Goal: Task Accomplishment & Management: Manage account settings

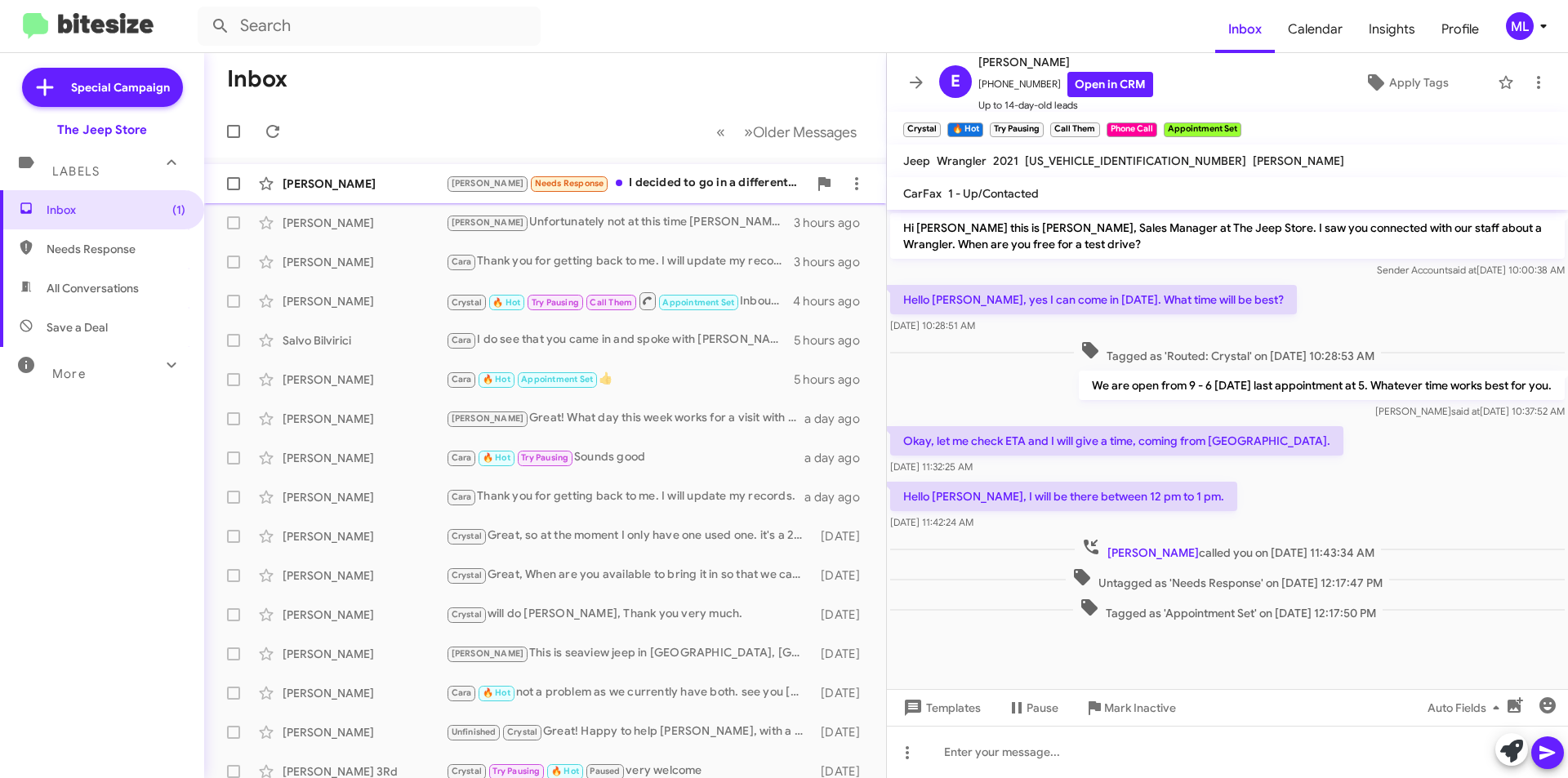
click at [635, 195] on div "[PERSON_NAME] [PERSON_NAME] Needs Response I decided to go in a different direc…" at bounding box center [545, 184] width 656 height 33
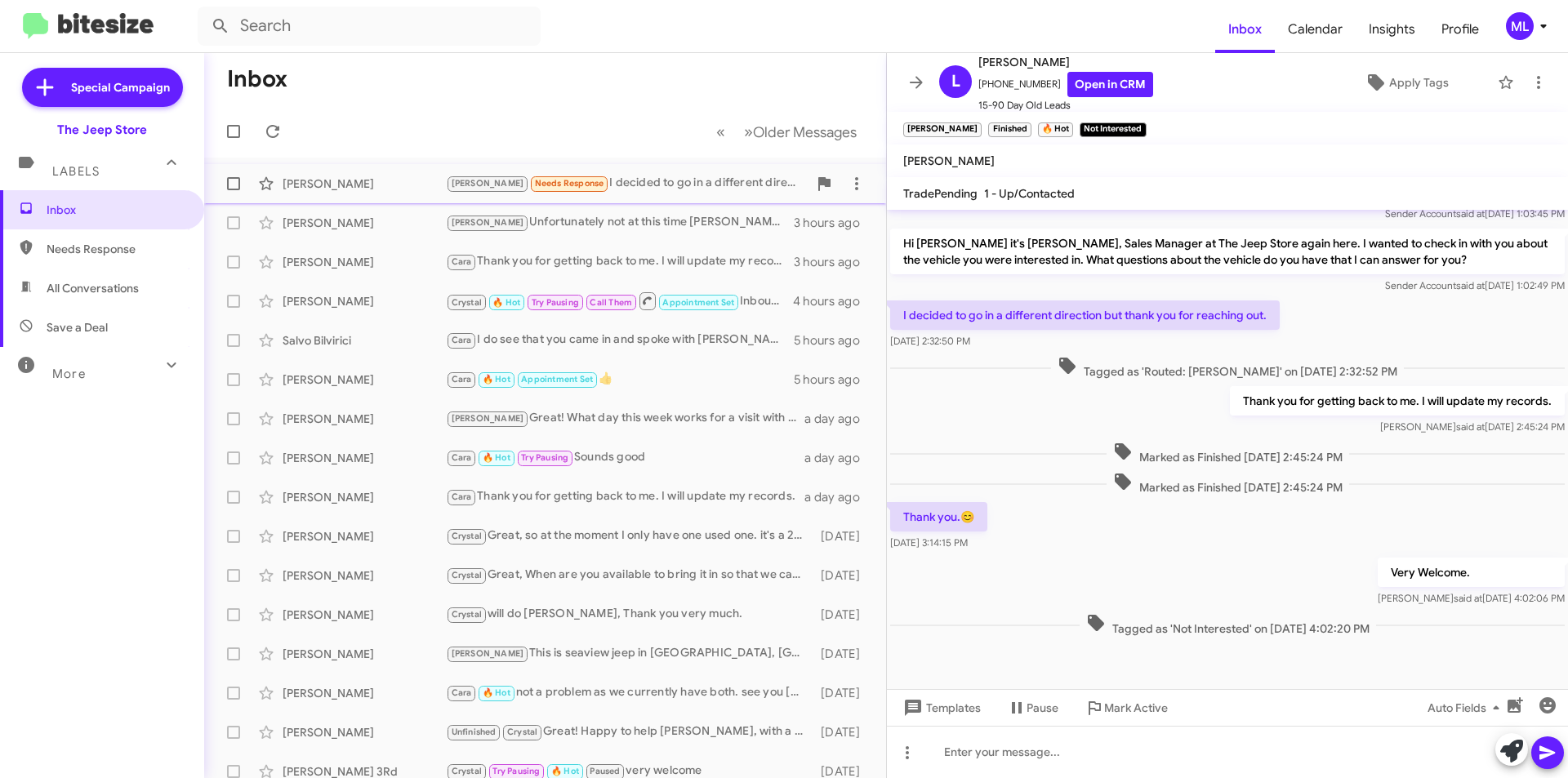
click at [626, 196] on div "[PERSON_NAME] [PERSON_NAME] Needs Response I decided to go in a different direc…" at bounding box center [545, 184] width 656 height 33
click at [1138, 126] on span "×" at bounding box center [1144, 121] width 13 height 19
click at [1526, 70] on button at bounding box center [1539, 82] width 33 height 33
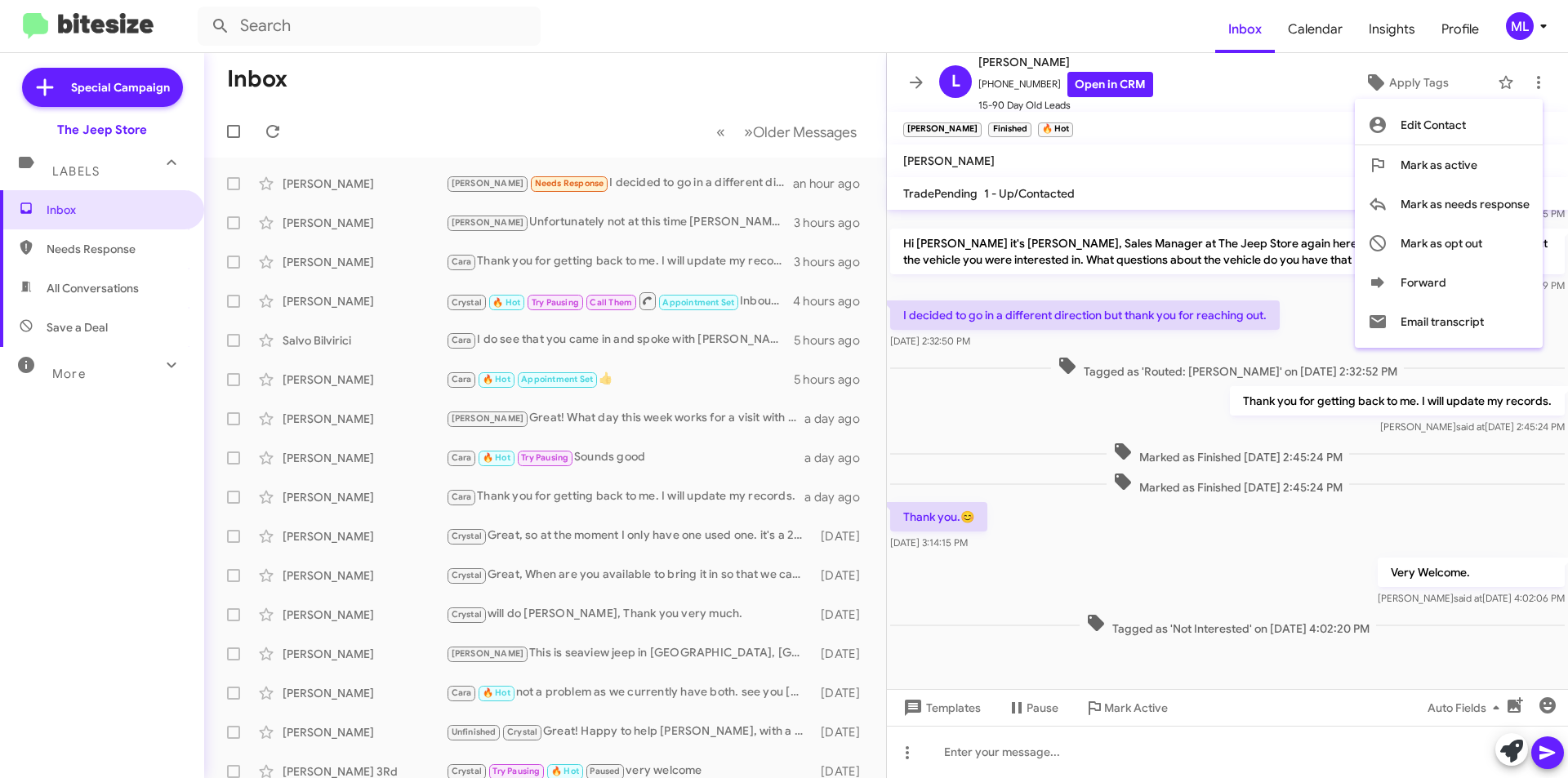
click at [1413, 79] on div at bounding box center [784, 389] width 1568 height 778
click at [1413, 79] on span "Apply Tags" at bounding box center [1418, 82] width 59 height 29
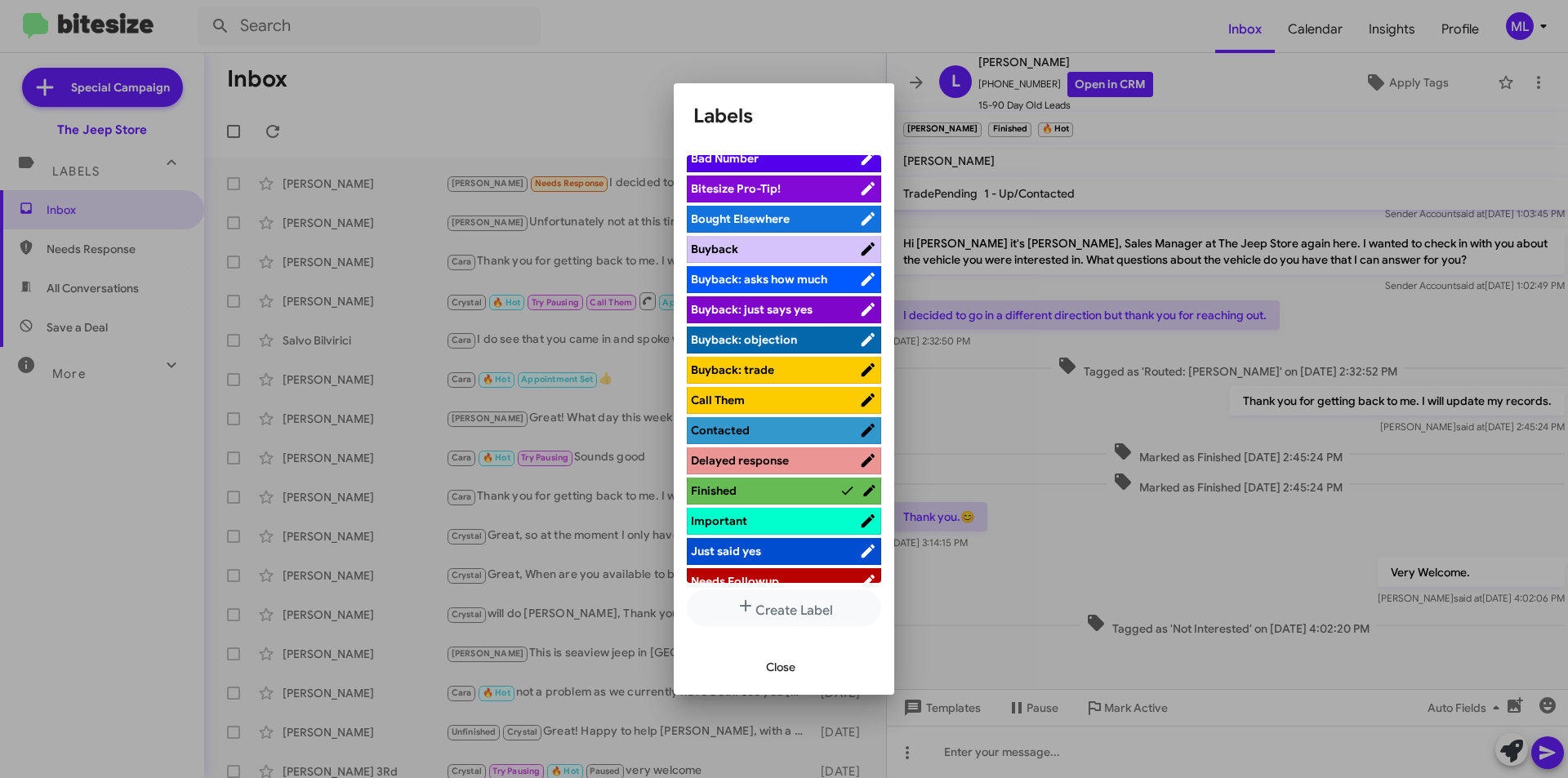
scroll to position [489, 0]
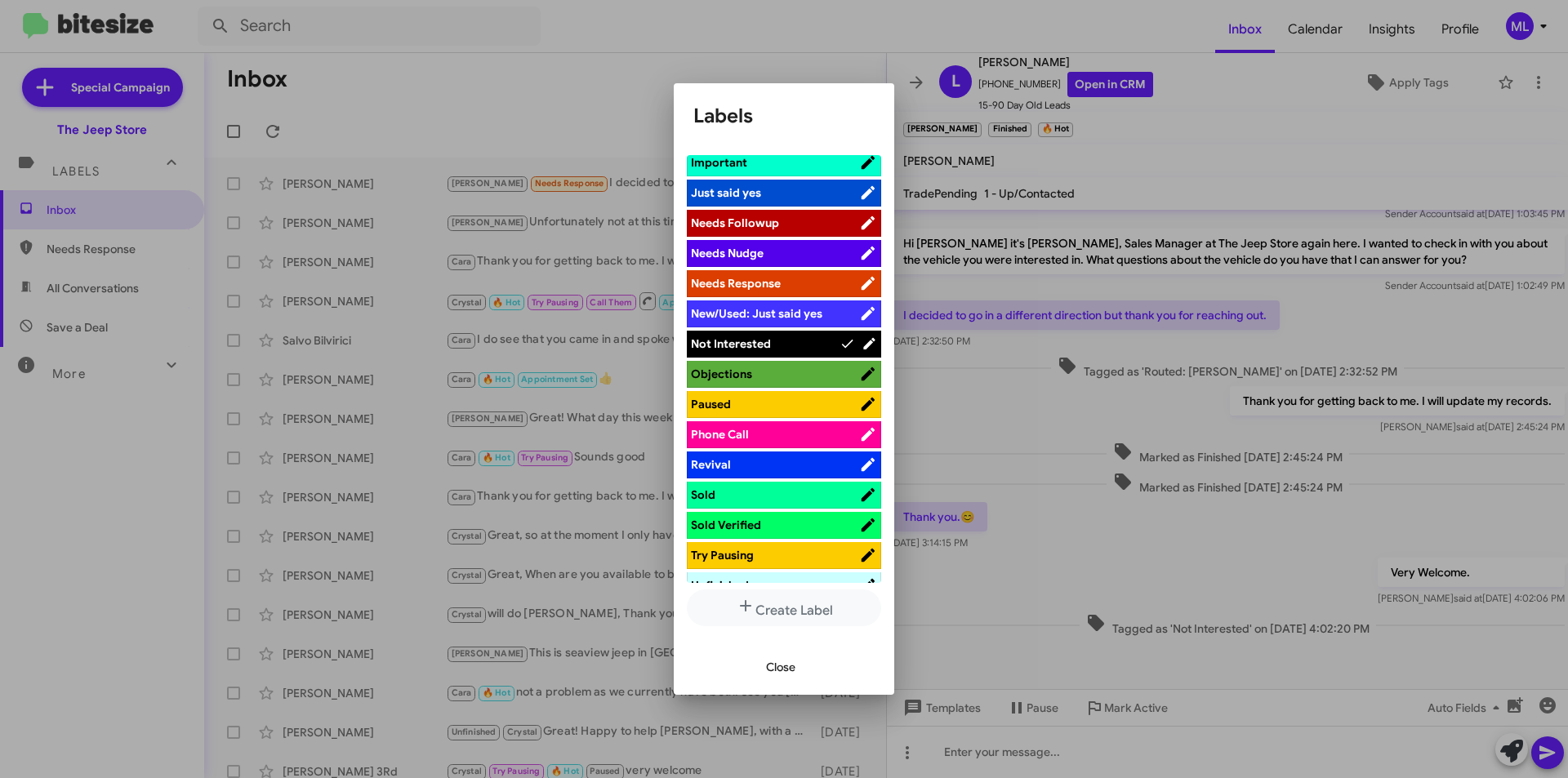
click at [777, 334] on li "Not Interested" at bounding box center [784, 344] width 195 height 27
click at [788, 662] on span "Close" at bounding box center [781, 667] width 29 height 29
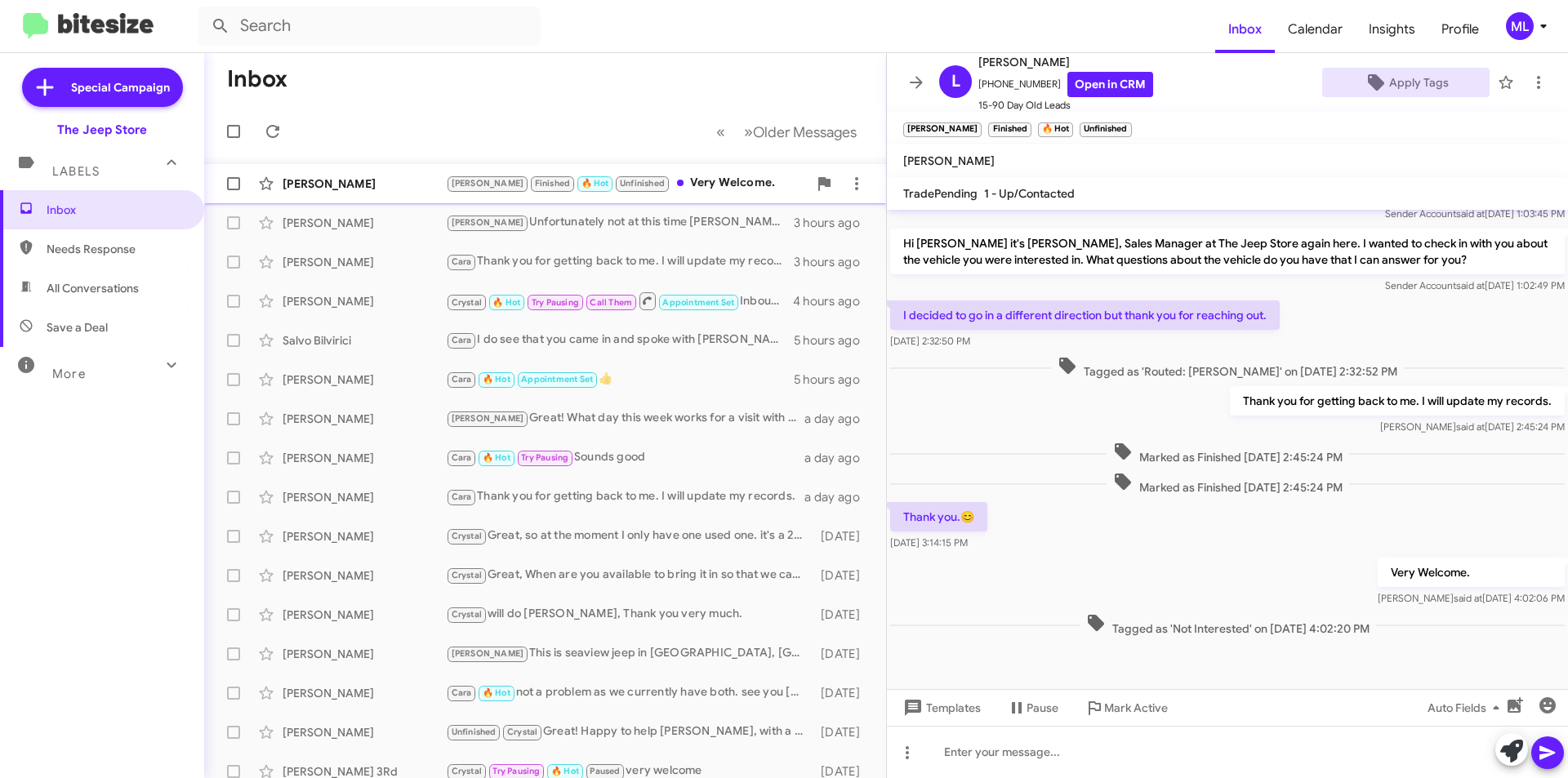
click at [711, 178] on div "[PERSON_NAME] Finished 🔥 Hot Unfinished Very Welcome." at bounding box center [626, 183] width 362 height 19
click at [1404, 89] on span "Apply Tags" at bounding box center [1418, 82] width 59 height 29
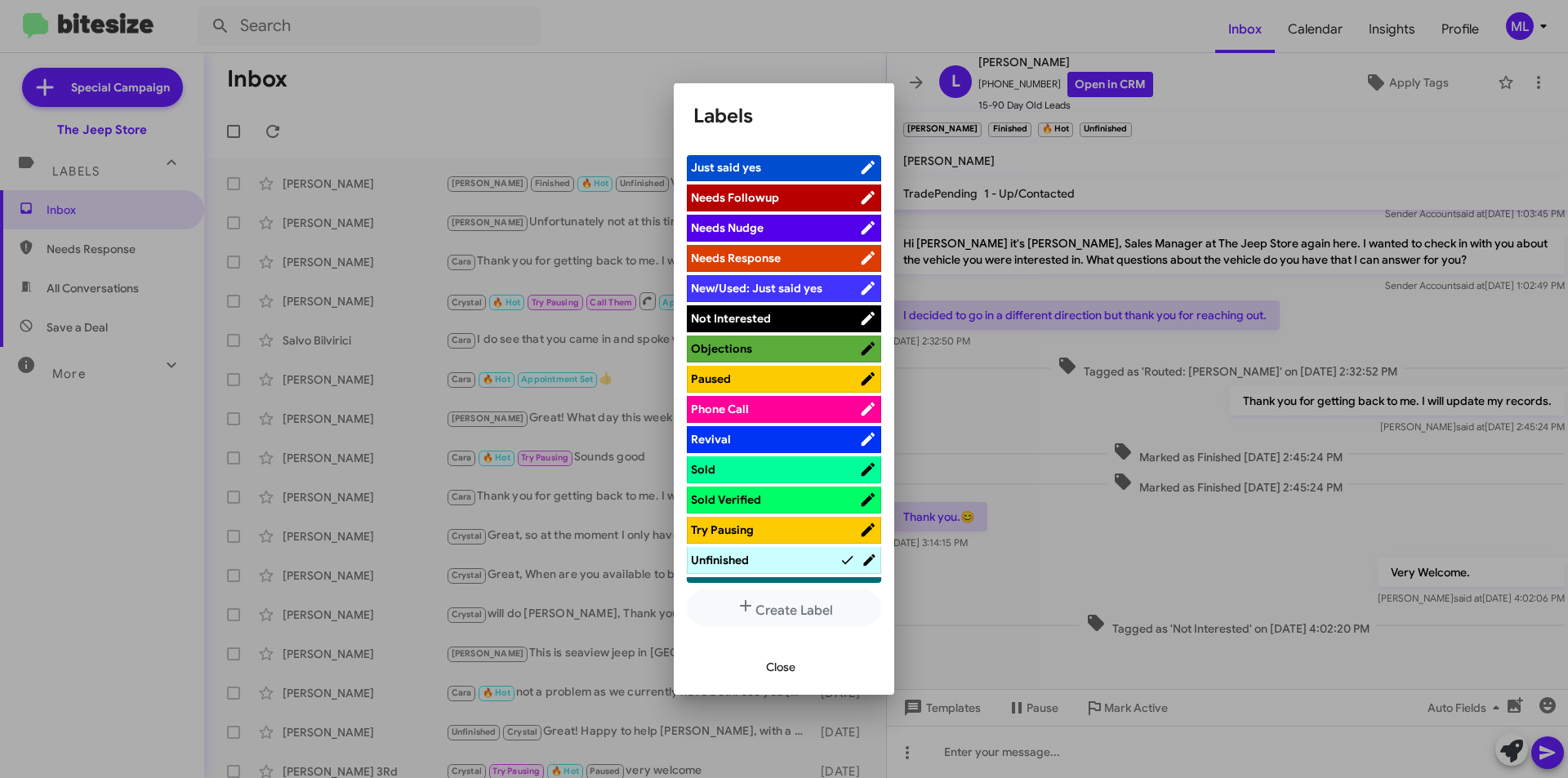
scroll to position [600, 0]
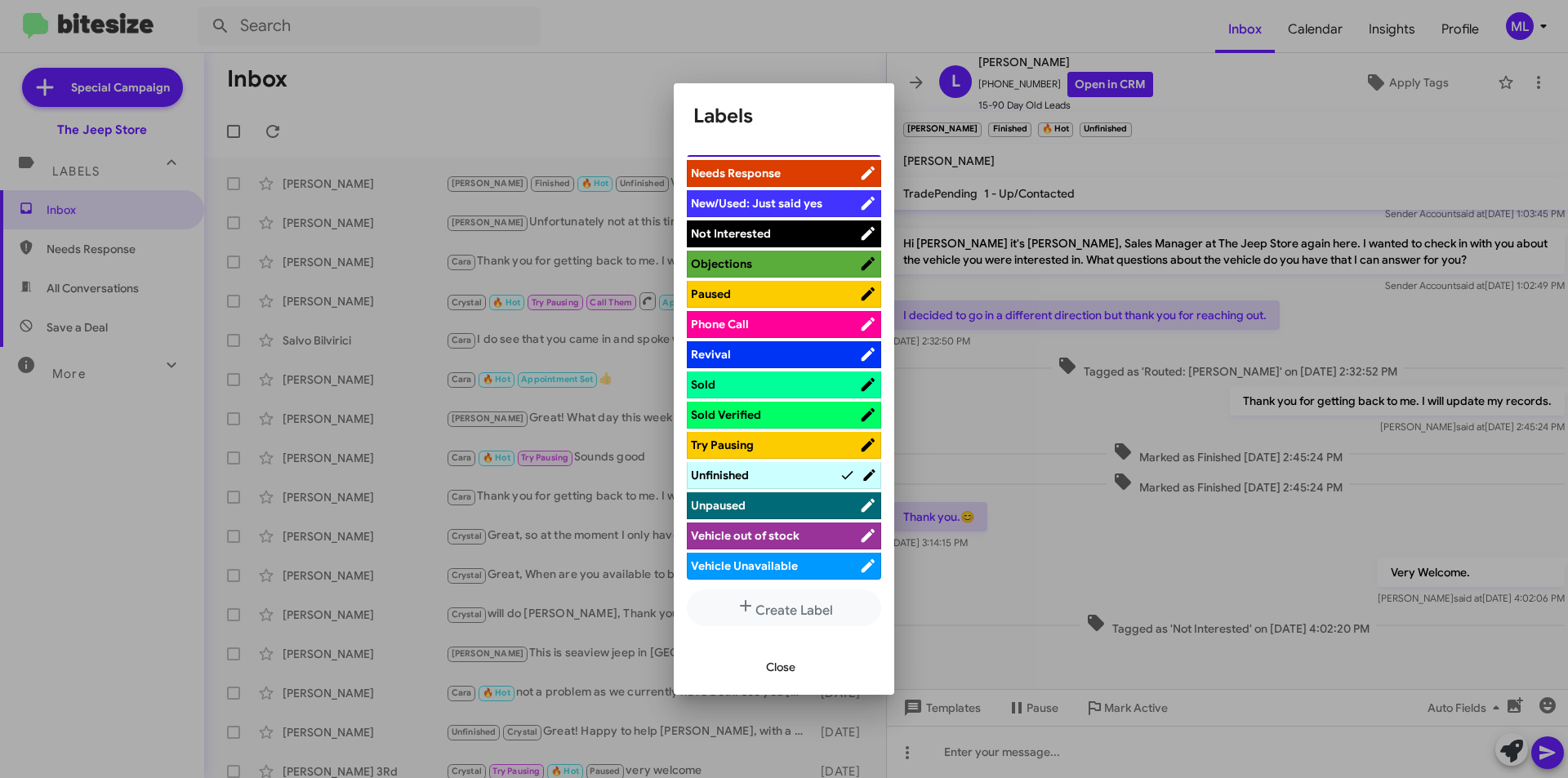
click at [807, 231] on span "Not Interested" at bounding box center [774, 234] width 168 height 16
click at [790, 674] on span "Close" at bounding box center [781, 667] width 29 height 29
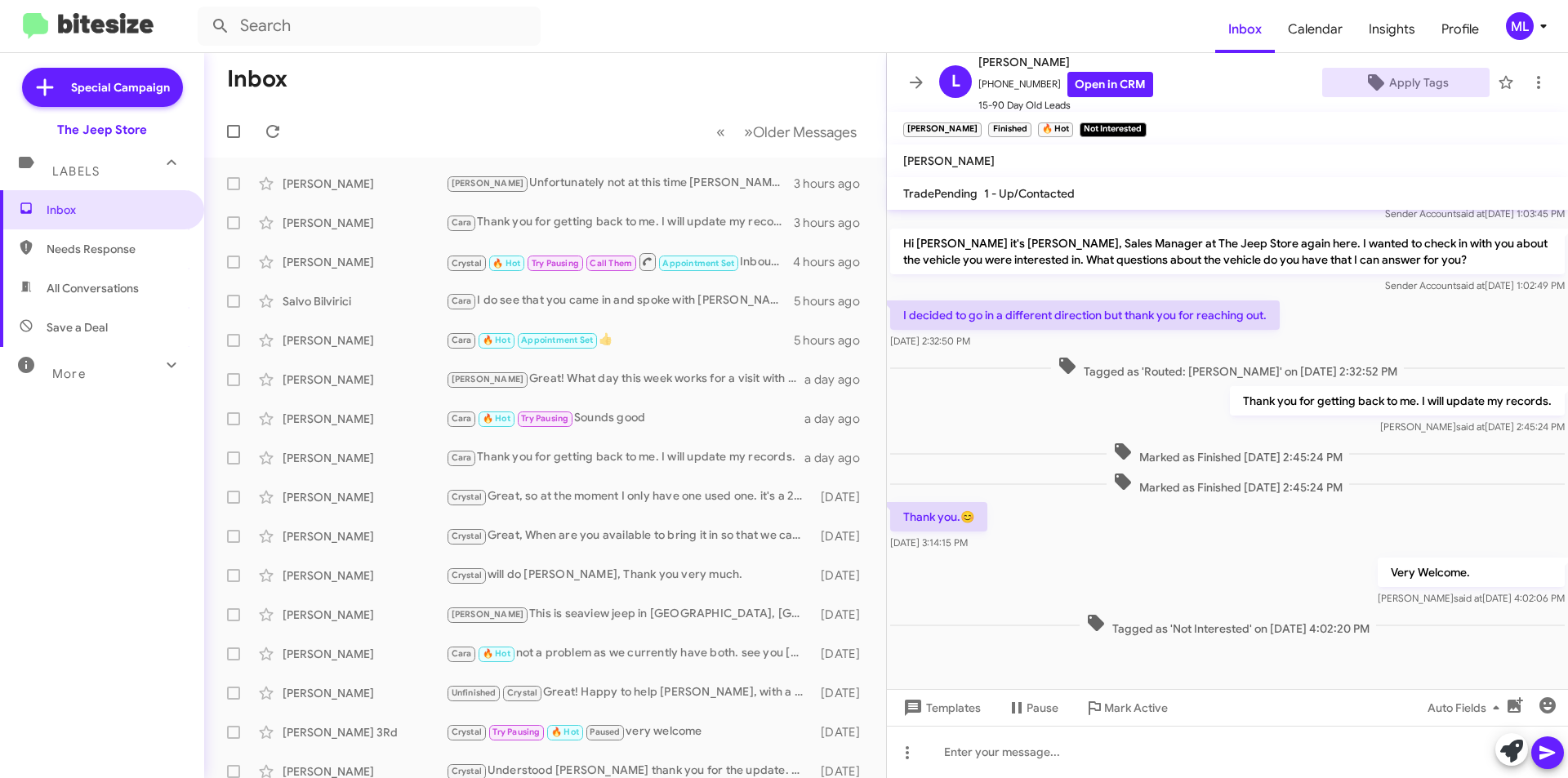
click at [90, 331] on span "Save a Deal" at bounding box center [77, 328] width 61 height 16
type input "in:not-interested"
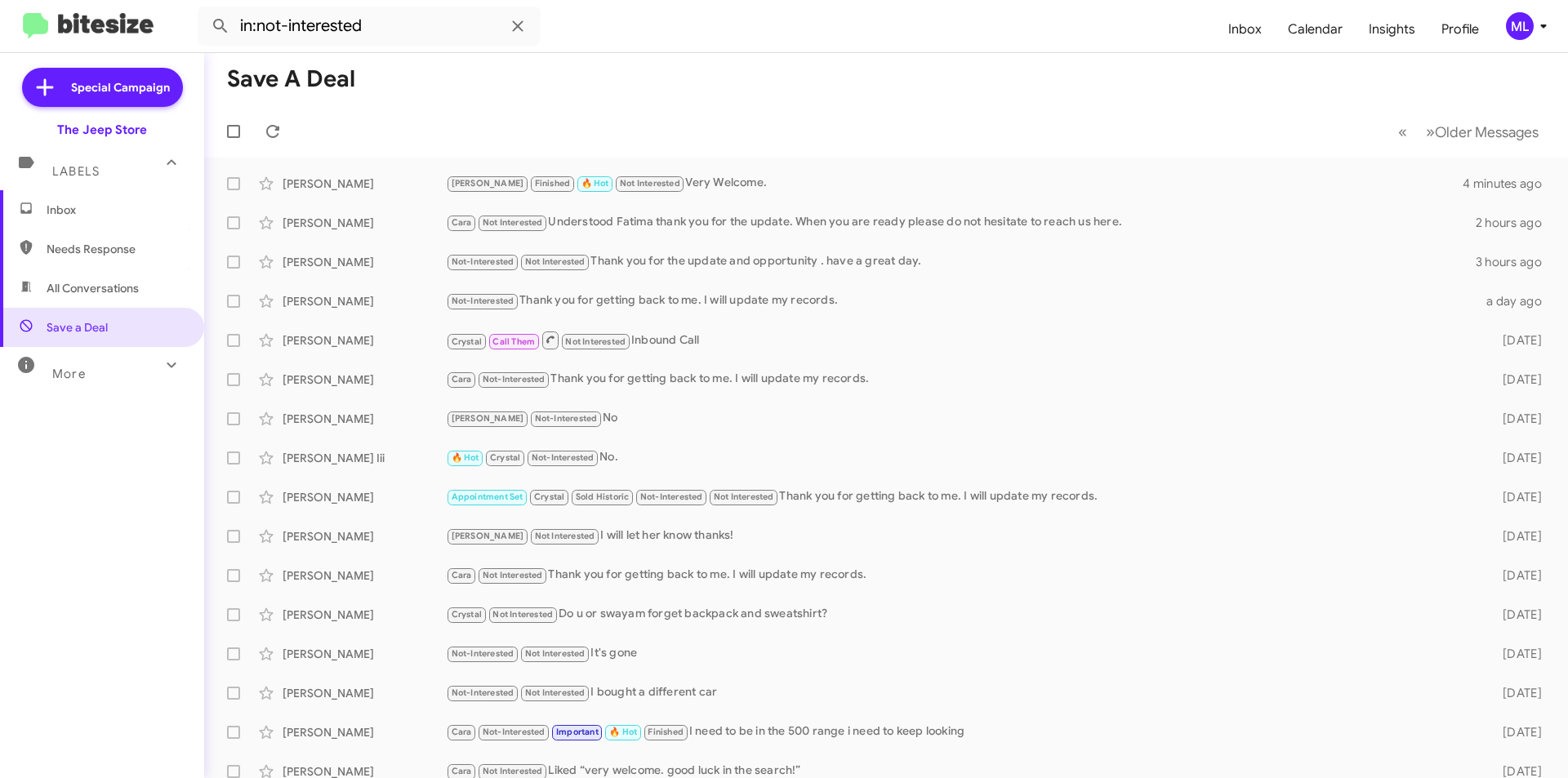
click at [77, 205] on span "Inbox" at bounding box center [116, 210] width 139 height 16
